Goal: Transaction & Acquisition: Subscribe to service/newsletter

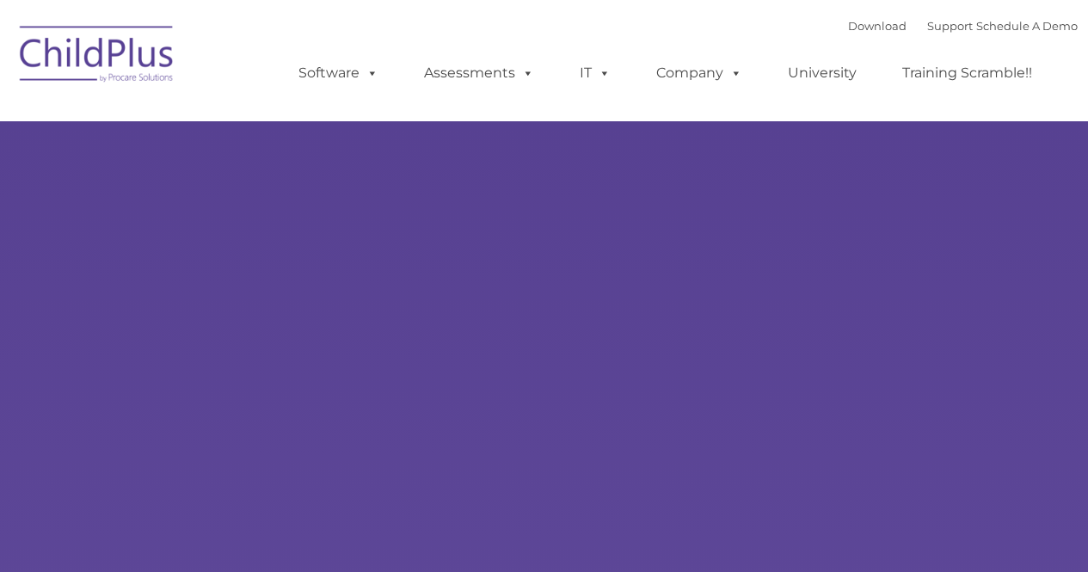
select select "MEDIUM"
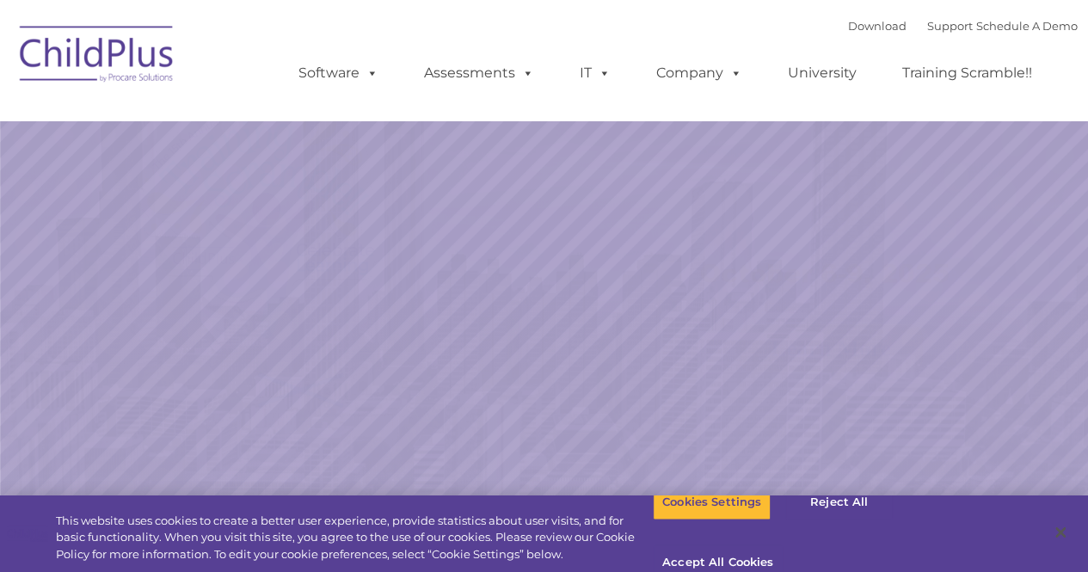
select select "MEDIUM"
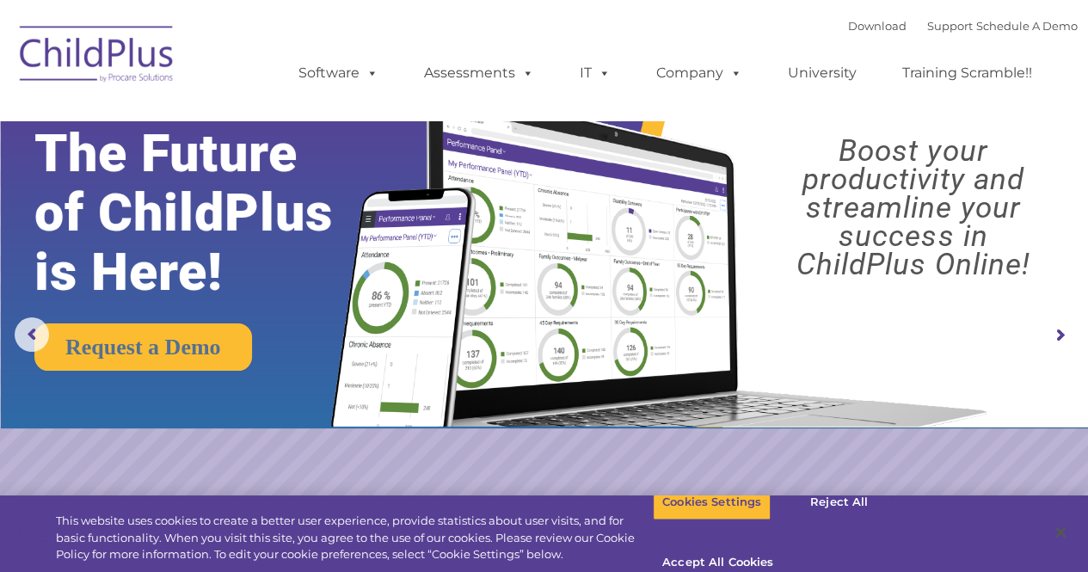
click at [1064, 330] on rs-arrow at bounding box center [1059, 335] width 34 height 34
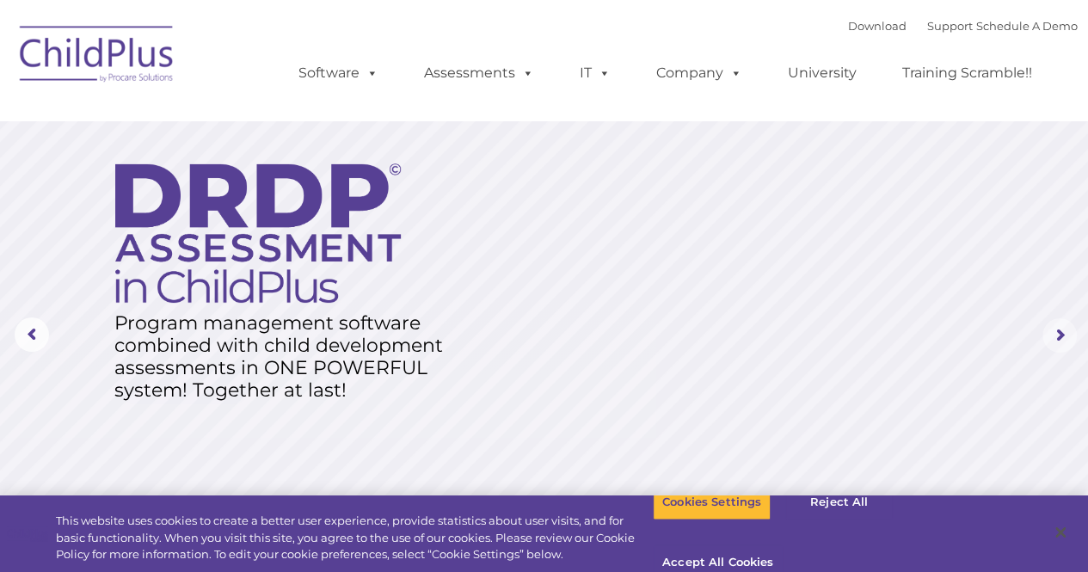
click at [1064, 330] on rs-arrow at bounding box center [1059, 335] width 34 height 34
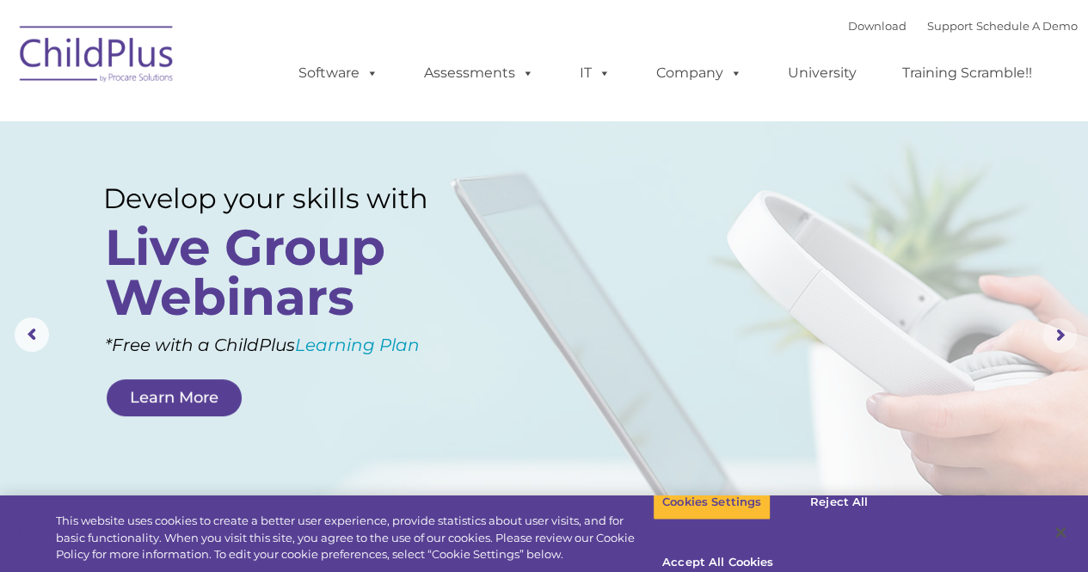
click at [1064, 330] on rs-arrow at bounding box center [1059, 335] width 34 height 34
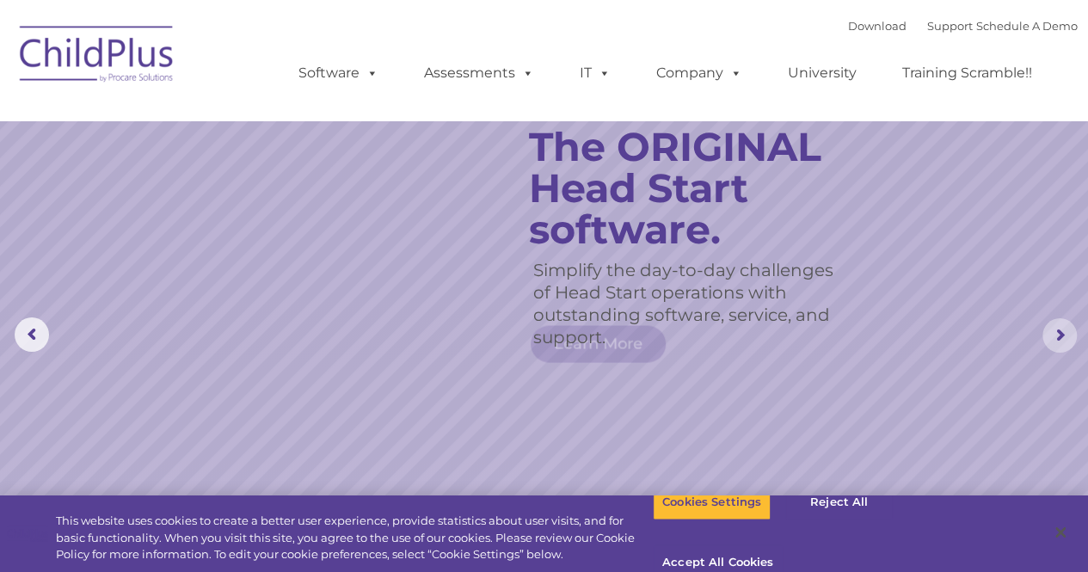
click at [1064, 330] on rs-arrow at bounding box center [1059, 335] width 34 height 34
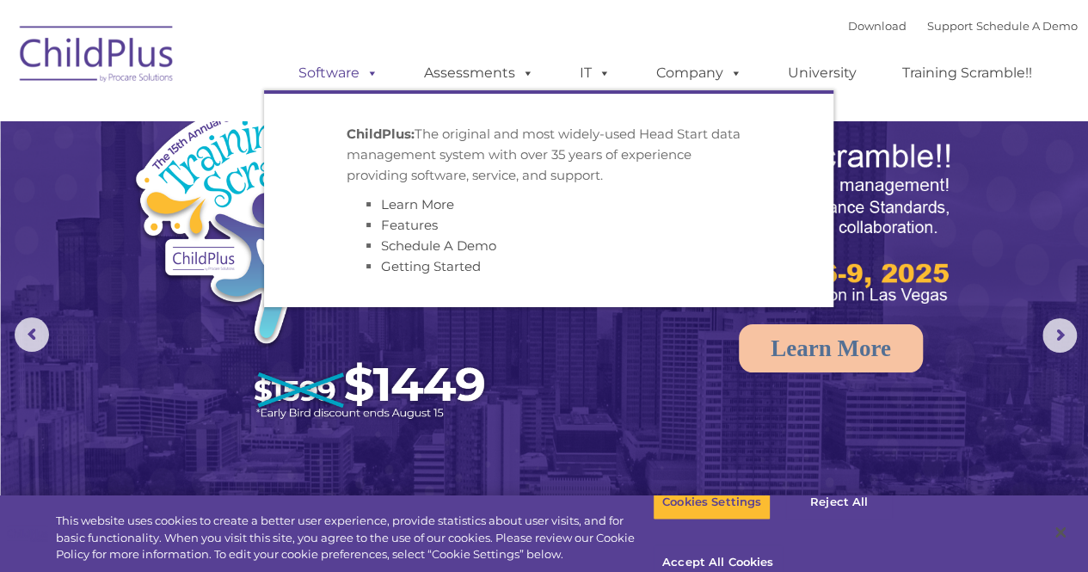
click at [347, 69] on link "Software" at bounding box center [338, 73] width 114 height 34
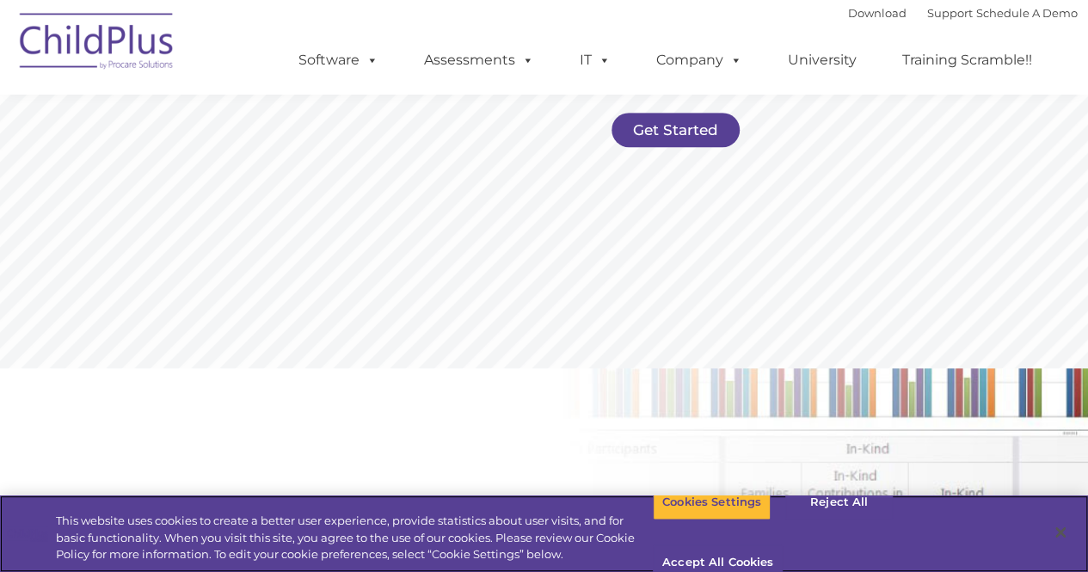
scroll to position [465, 0]
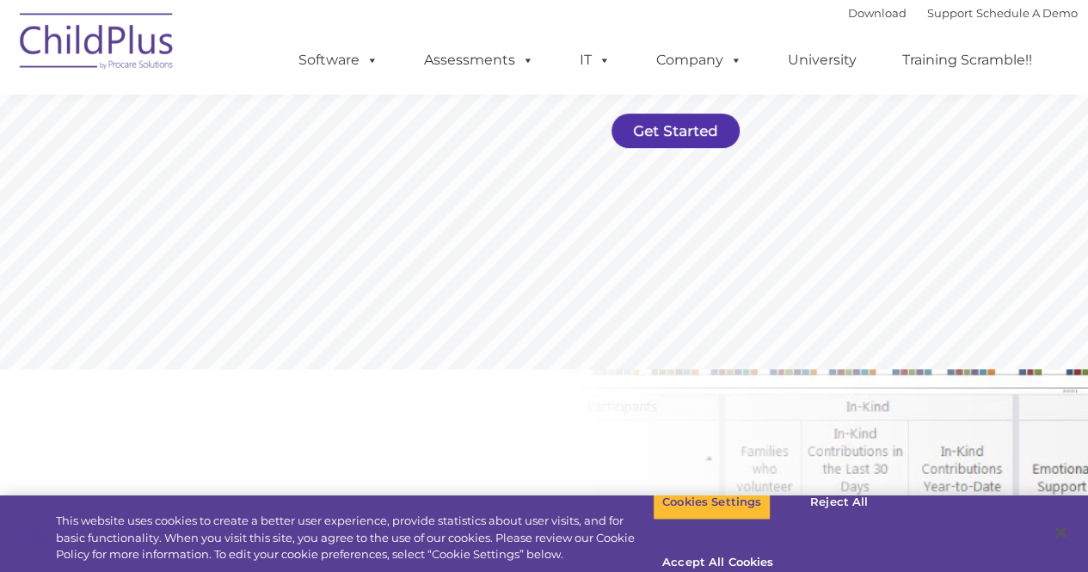
click at [641, 128] on link "Get Started" at bounding box center [675, 130] width 128 height 34
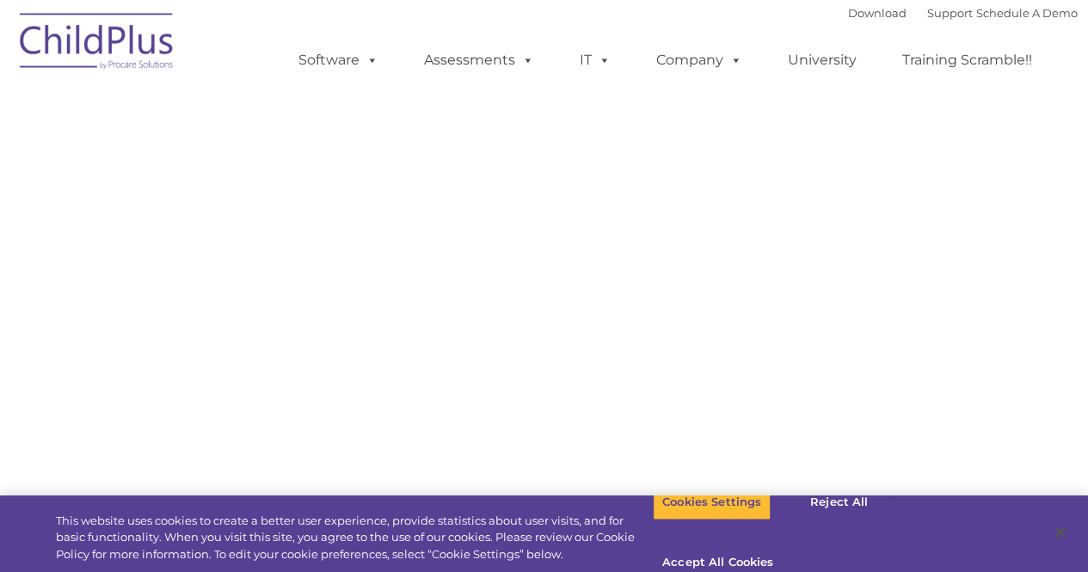
select select "MEDIUM"
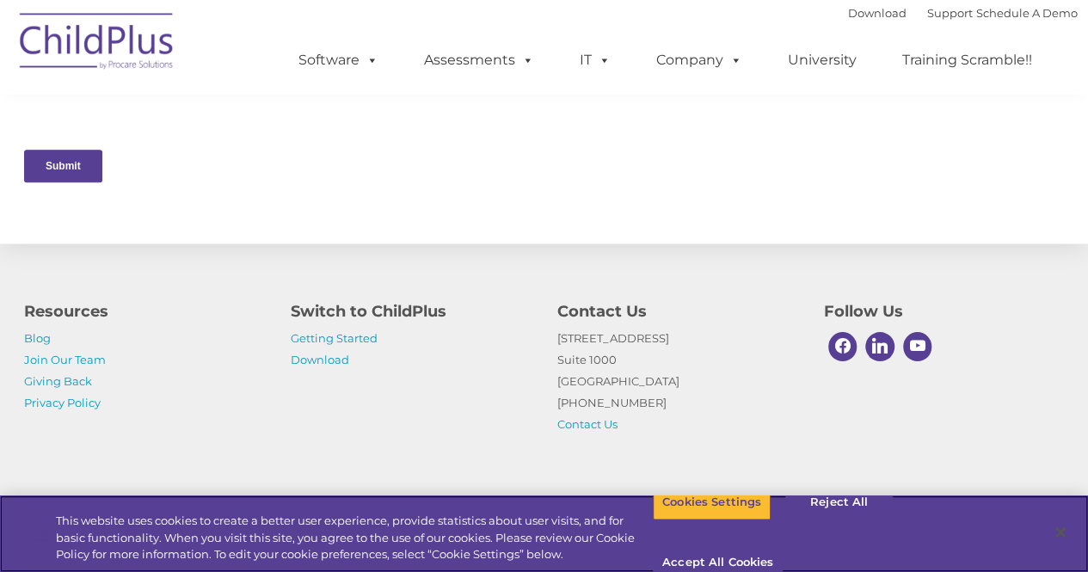
scroll to position [917, 0]
